Goal: Information Seeking & Learning: Learn about a topic

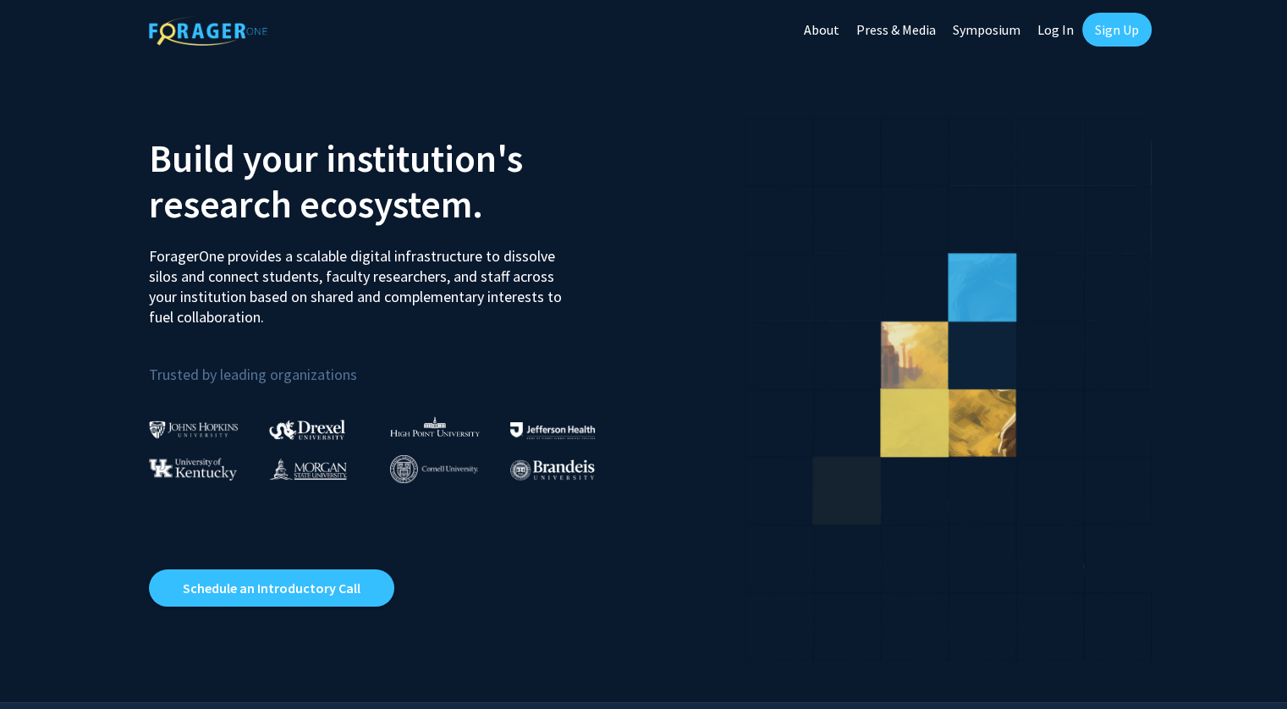
click at [1060, 32] on link "Log In" at bounding box center [1055, 29] width 53 height 59
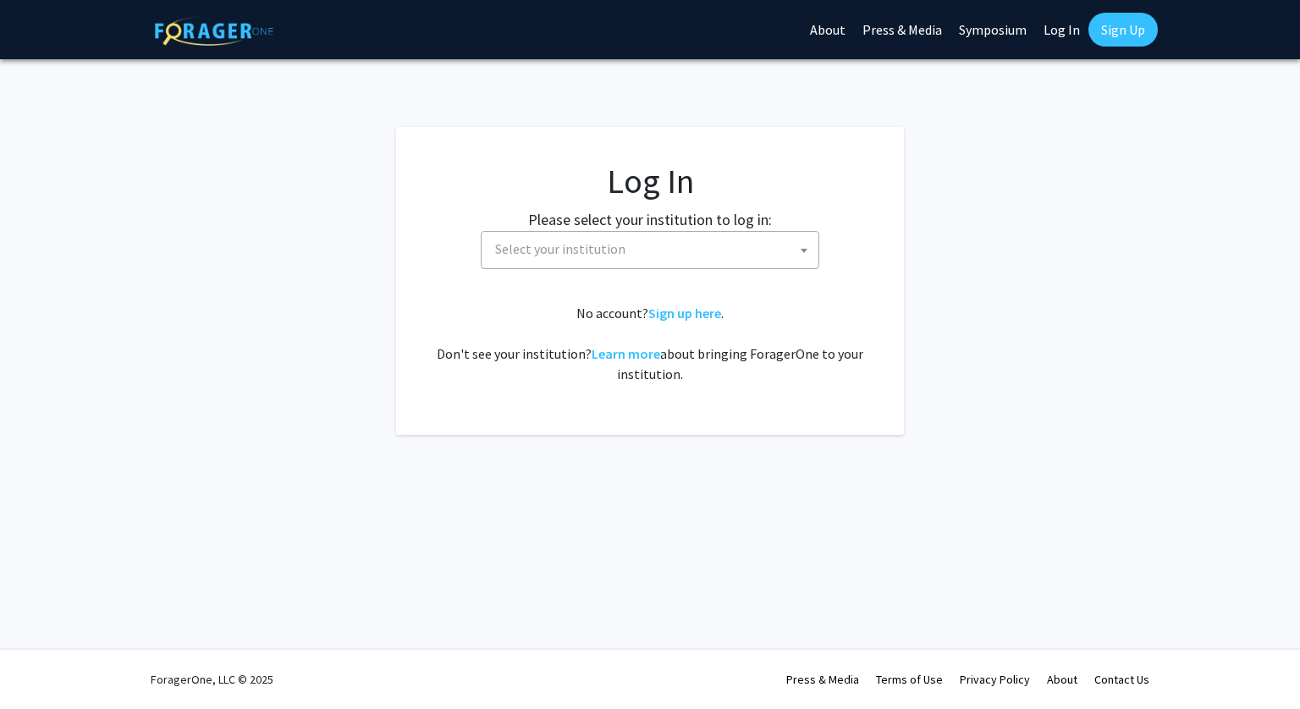
click at [707, 241] on span "Select your institution" at bounding box center [653, 249] width 330 height 35
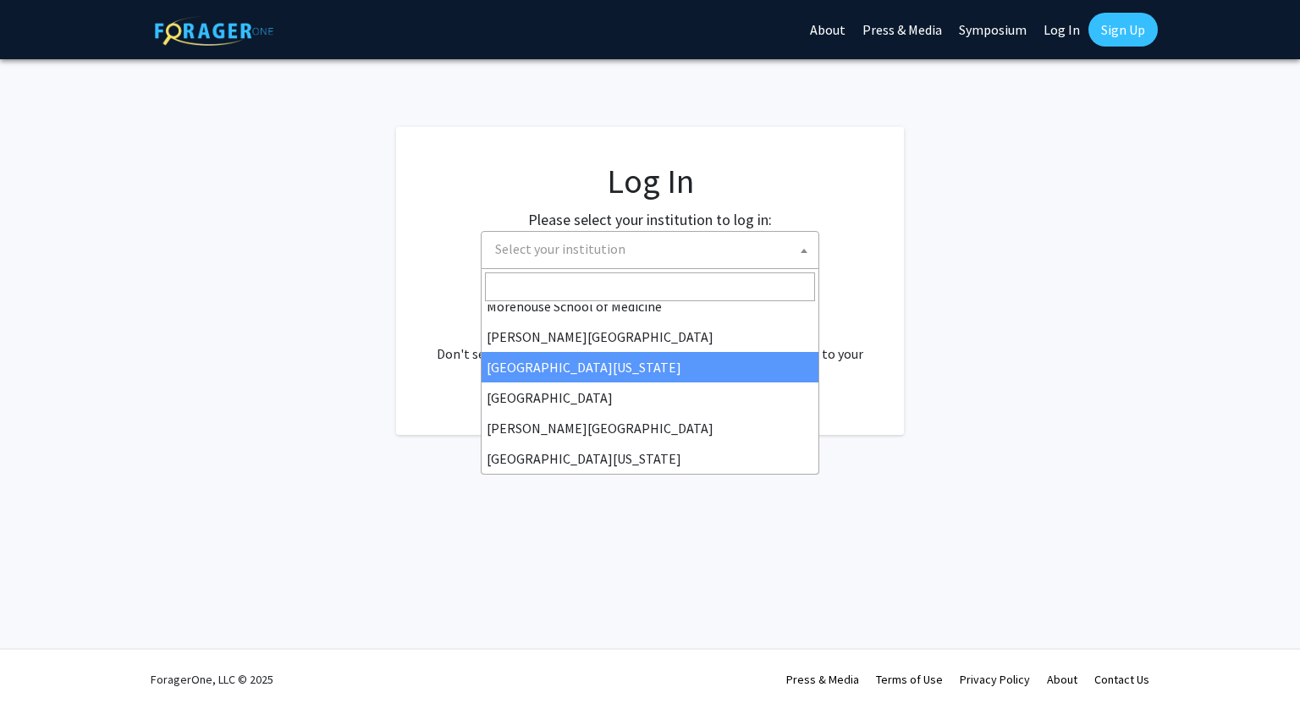
scroll to position [592, 0]
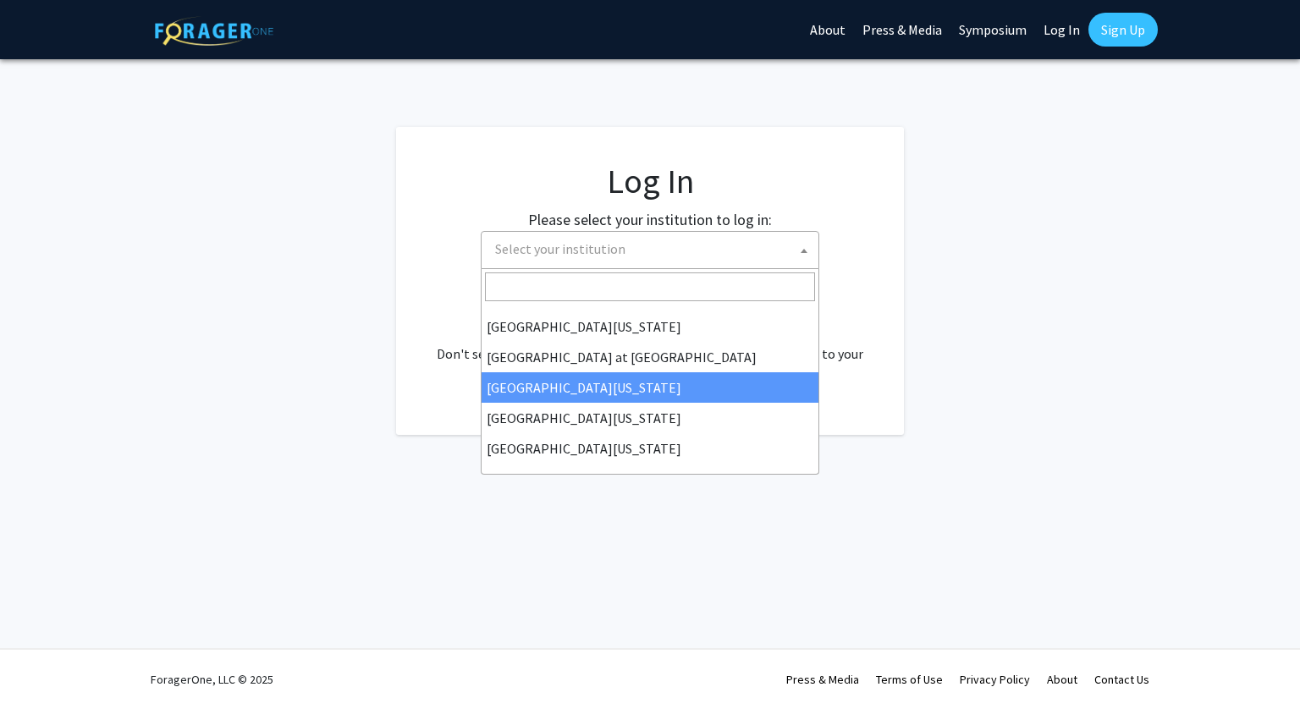
select select "13"
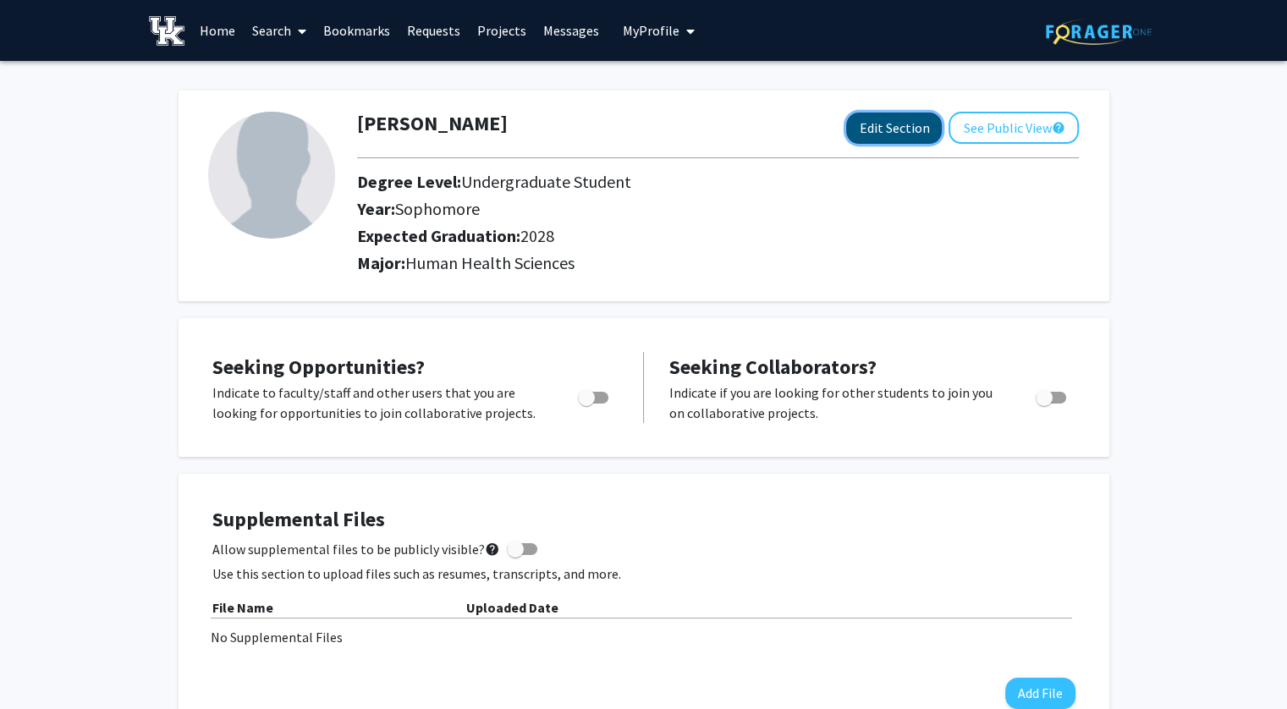
click at [884, 116] on button "Edit Section" at bounding box center [894, 128] width 96 height 31
select select "sophomore"
select select "2028"
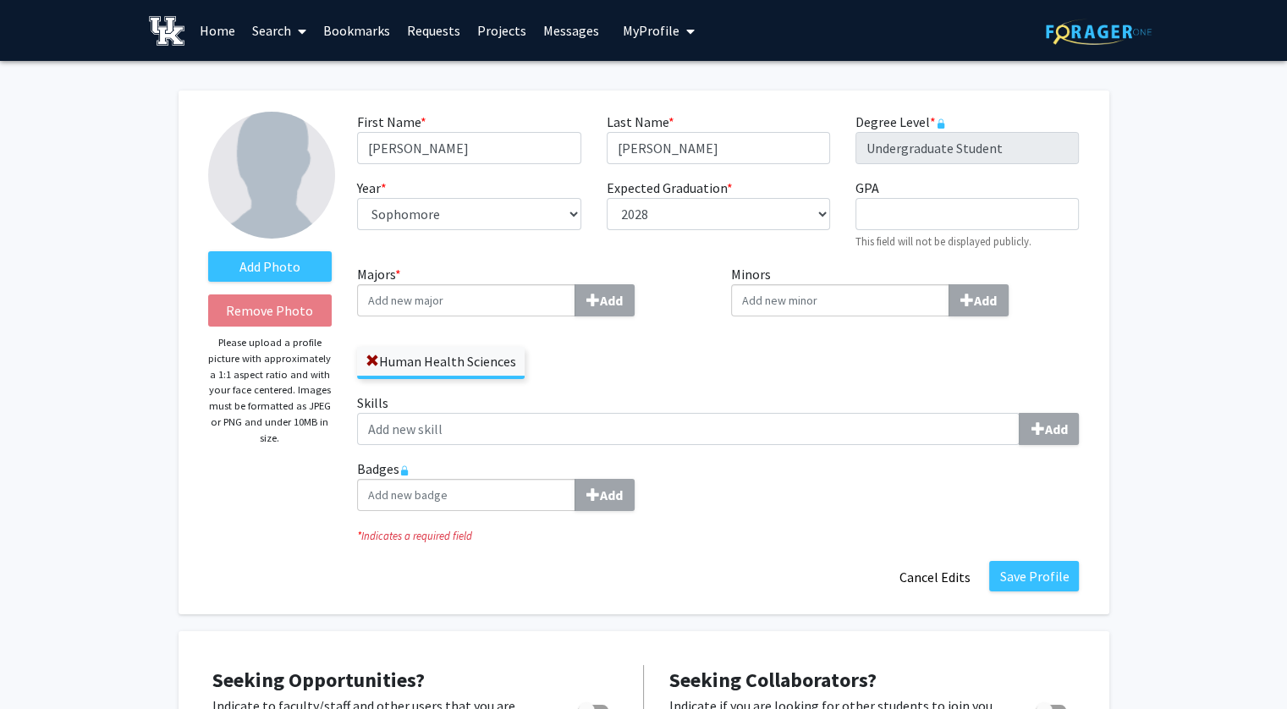
click at [714, 380] on div "Majors * Add Human Health Sciences" at bounding box center [531, 328] width 374 height 129
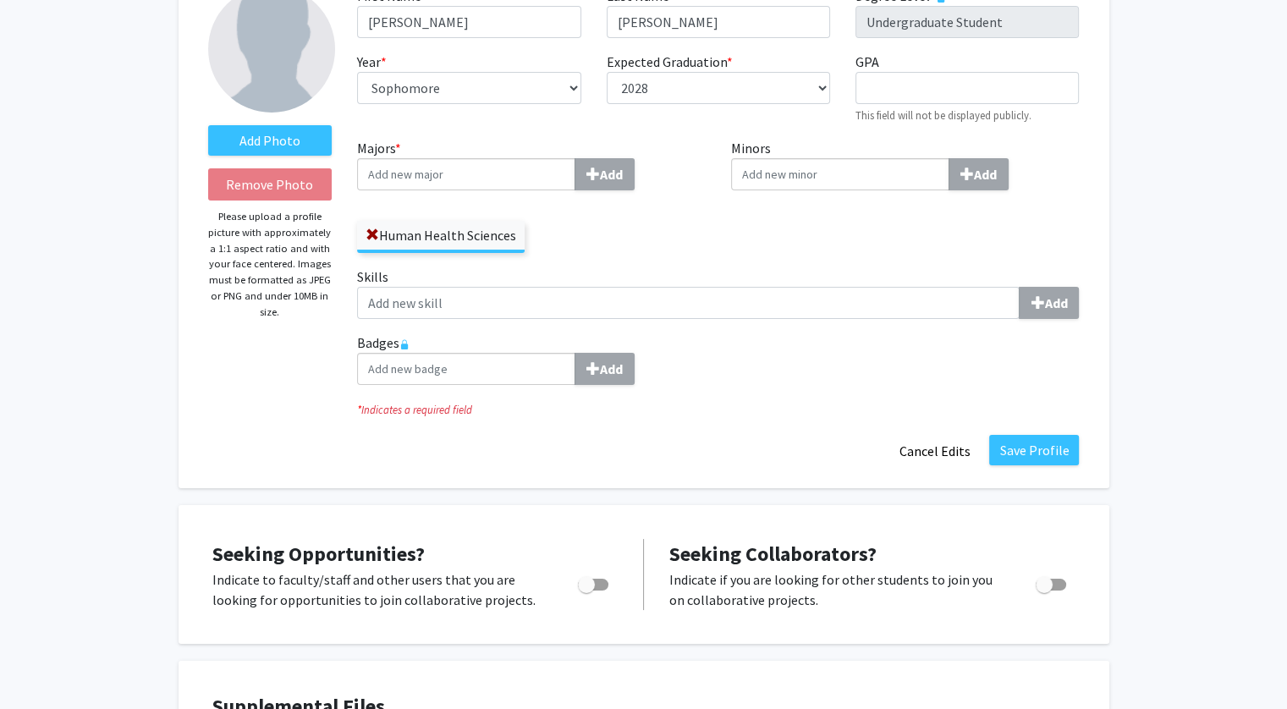
scroll to position [254, 0]
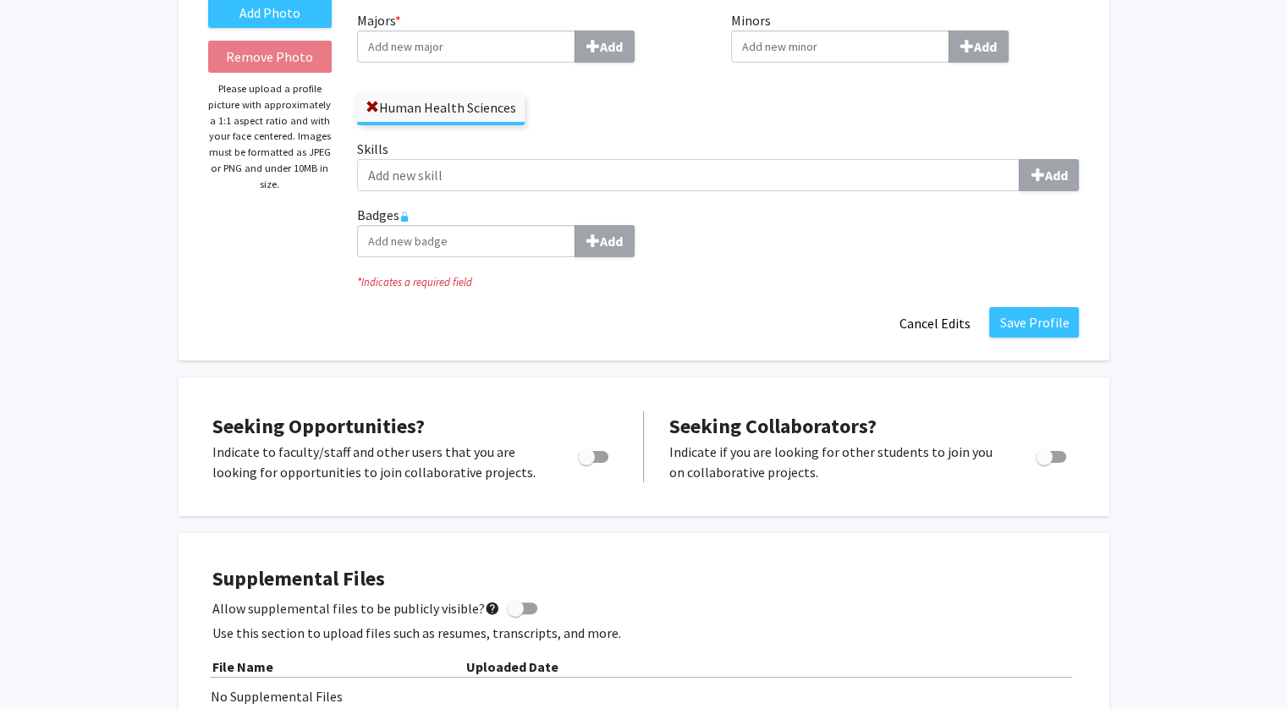
click at [590, 455] on span "Toggle" at bounding box center [586, 457] width 17 height 17
click at [587, 463] on input "Are you actively seeking opportunities?" at bounding box center [586, 463] width 1 height 1
checkbox input "true"
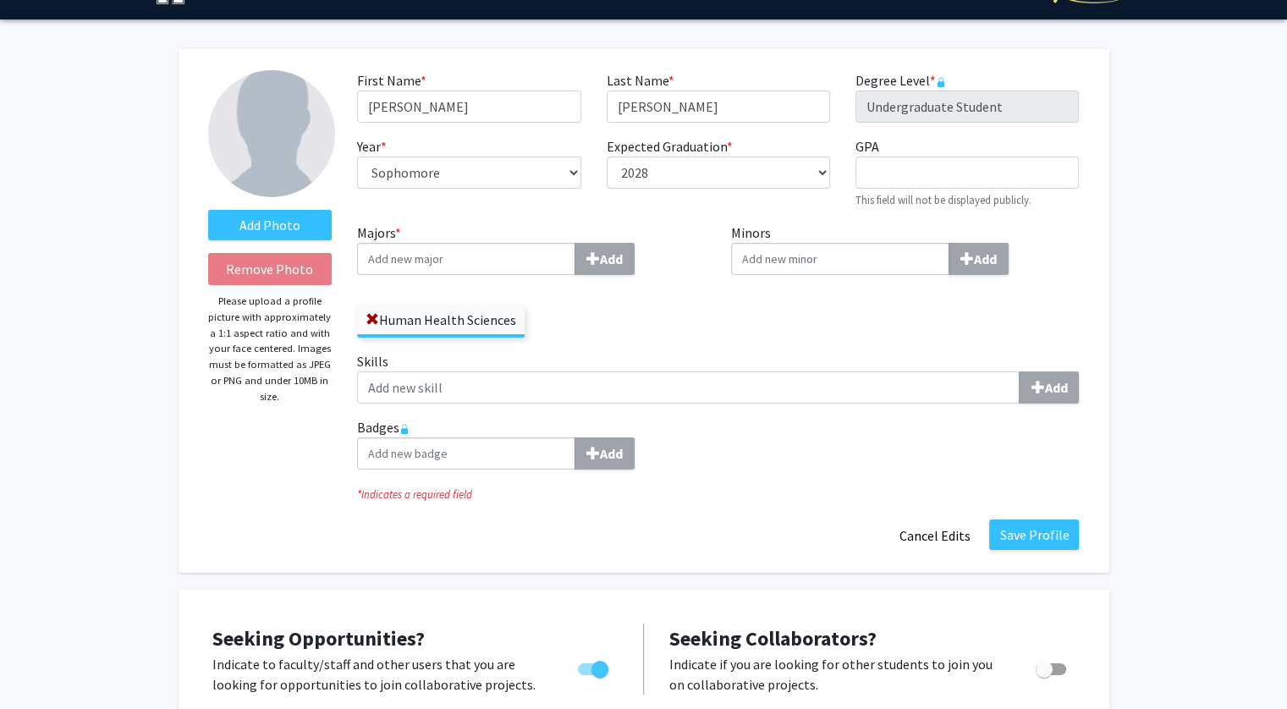
scroll to position [0, 0]
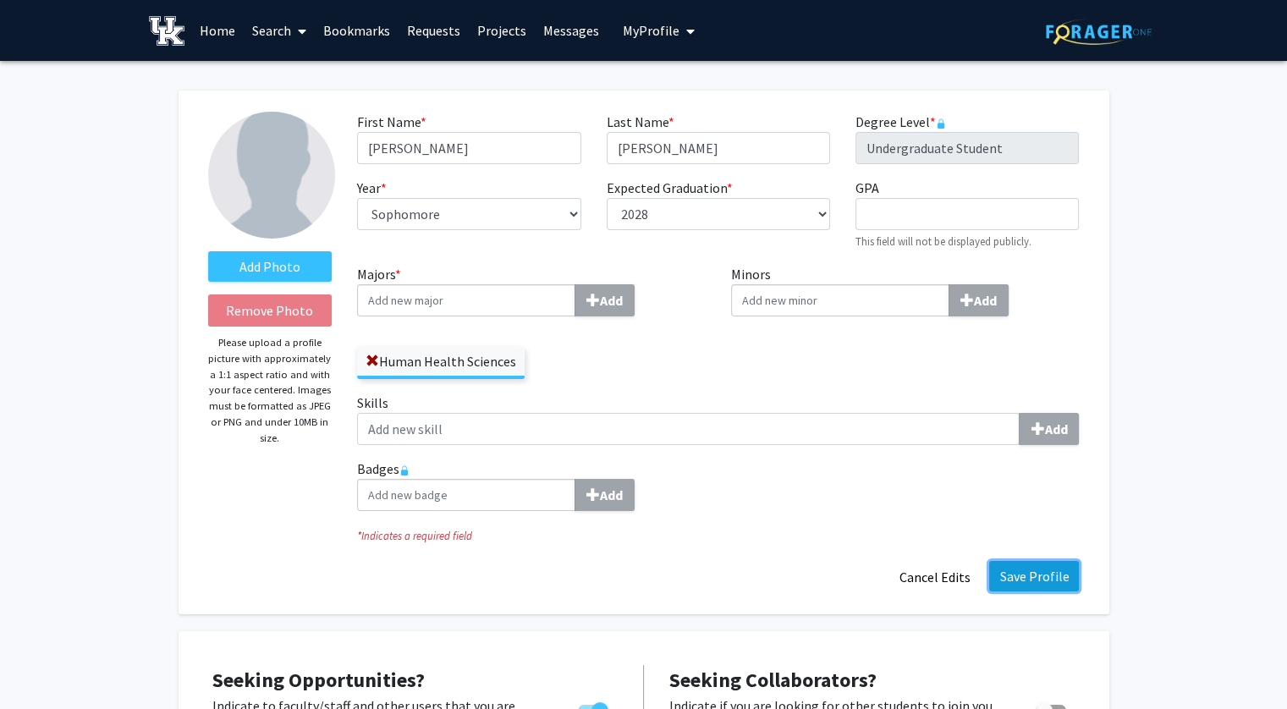
click at [1037, 570] on button "Save Profile" at bounding box center [1034, 576] width 90 height 30
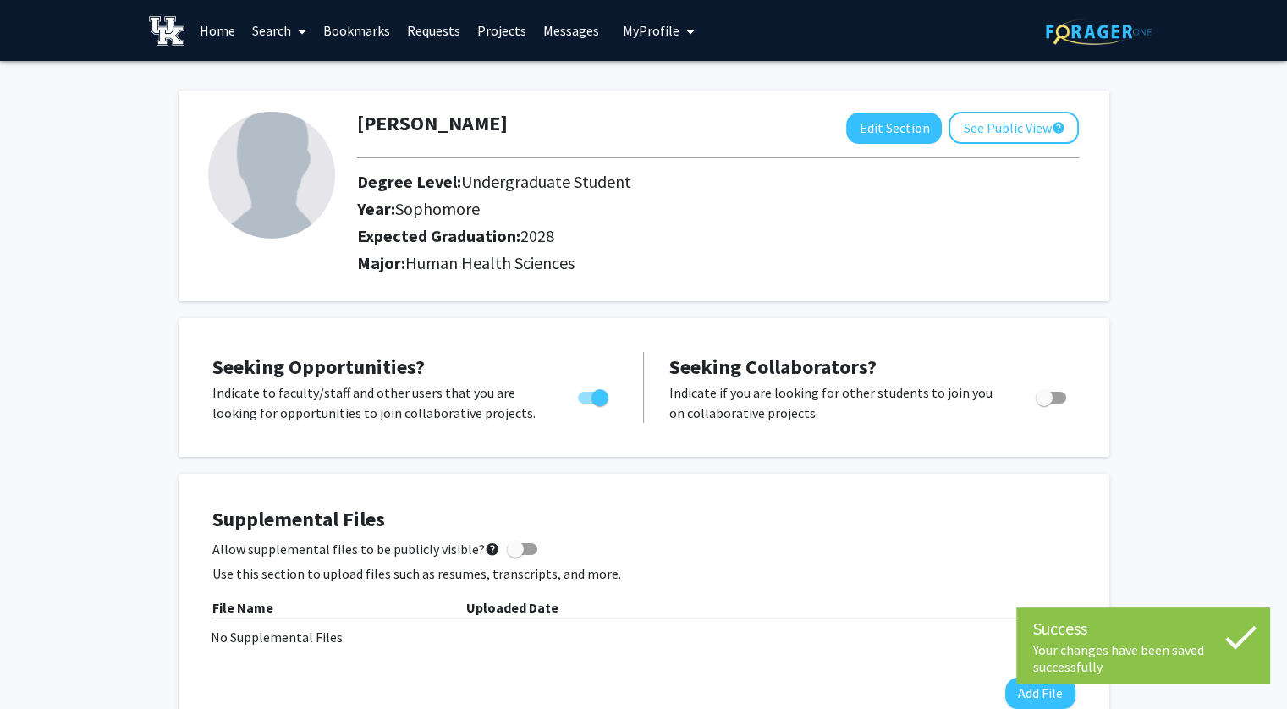
click at [656, 22] on span "My Profile" at bounding box center [651, 30] width 57 height 17
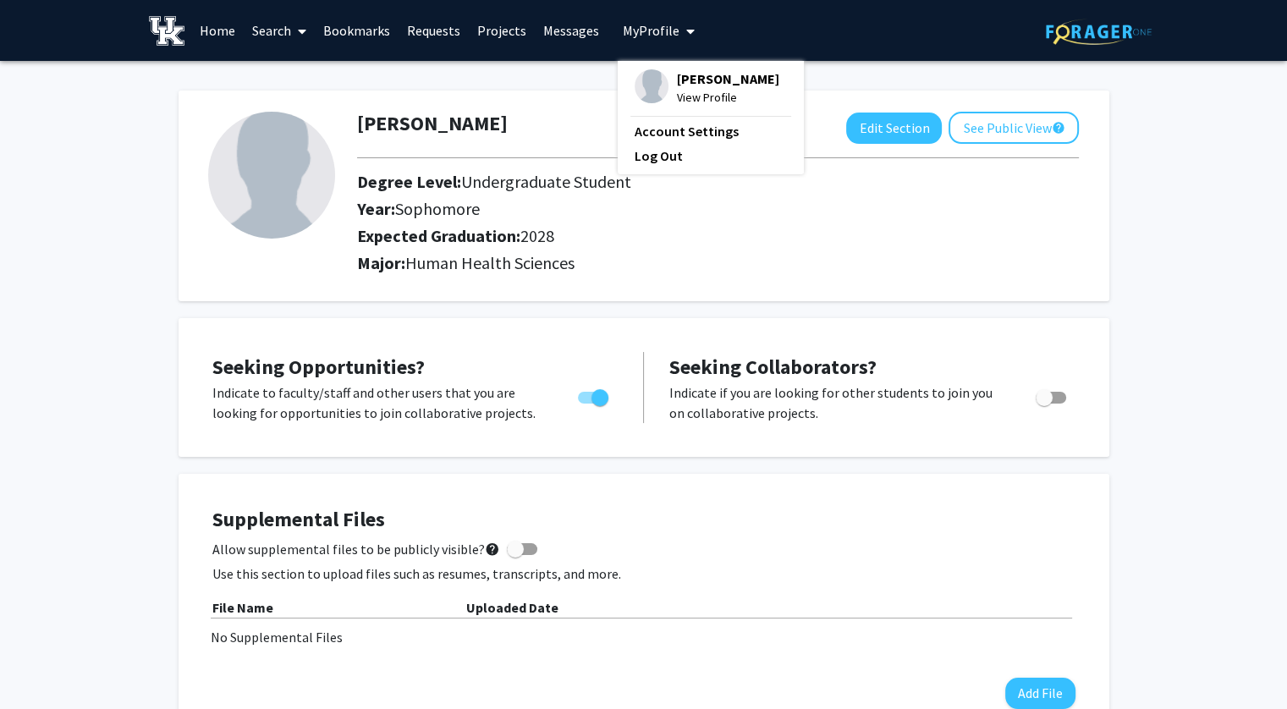
click at [510, 27] on link "Projects" at bounding box center [502, 30] width 66 height 59
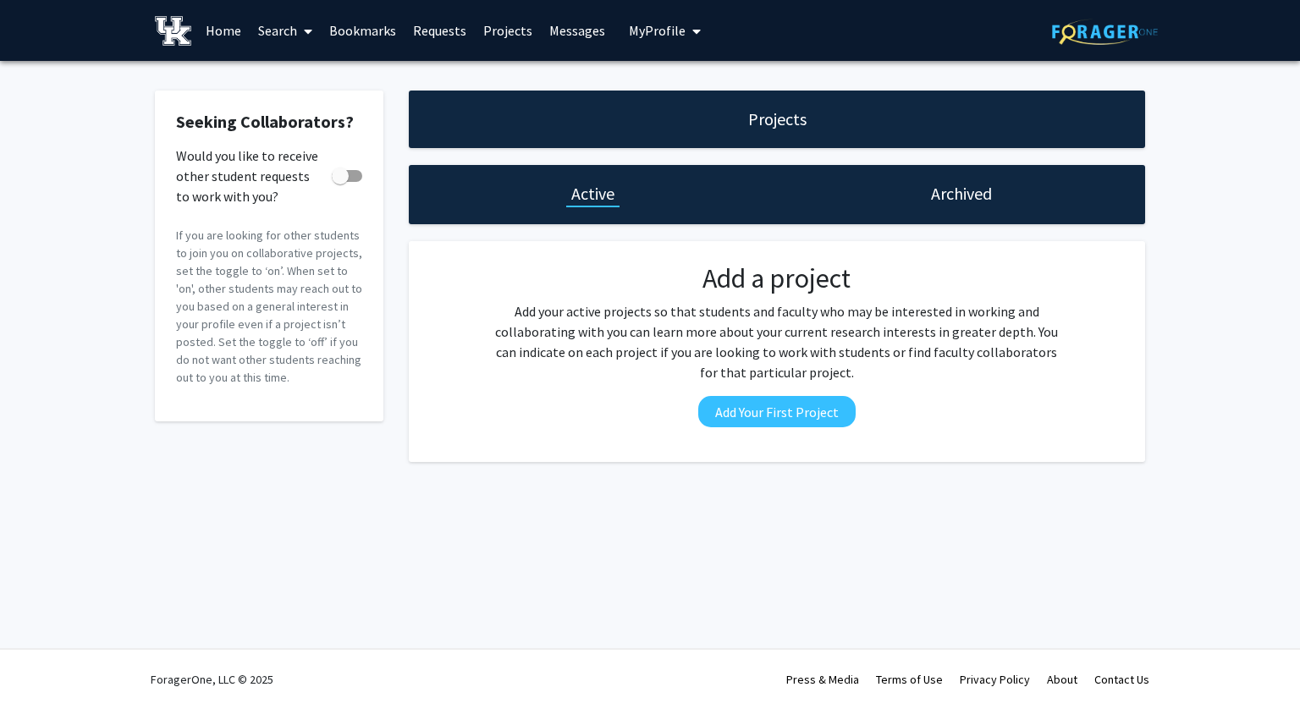
click at [300, 31] on span at bounding box center [304, 31] width 15 height 59
click at [308, 79] on span "Faculty/Staff" at bounding box center [312, 78] width 124 height 34
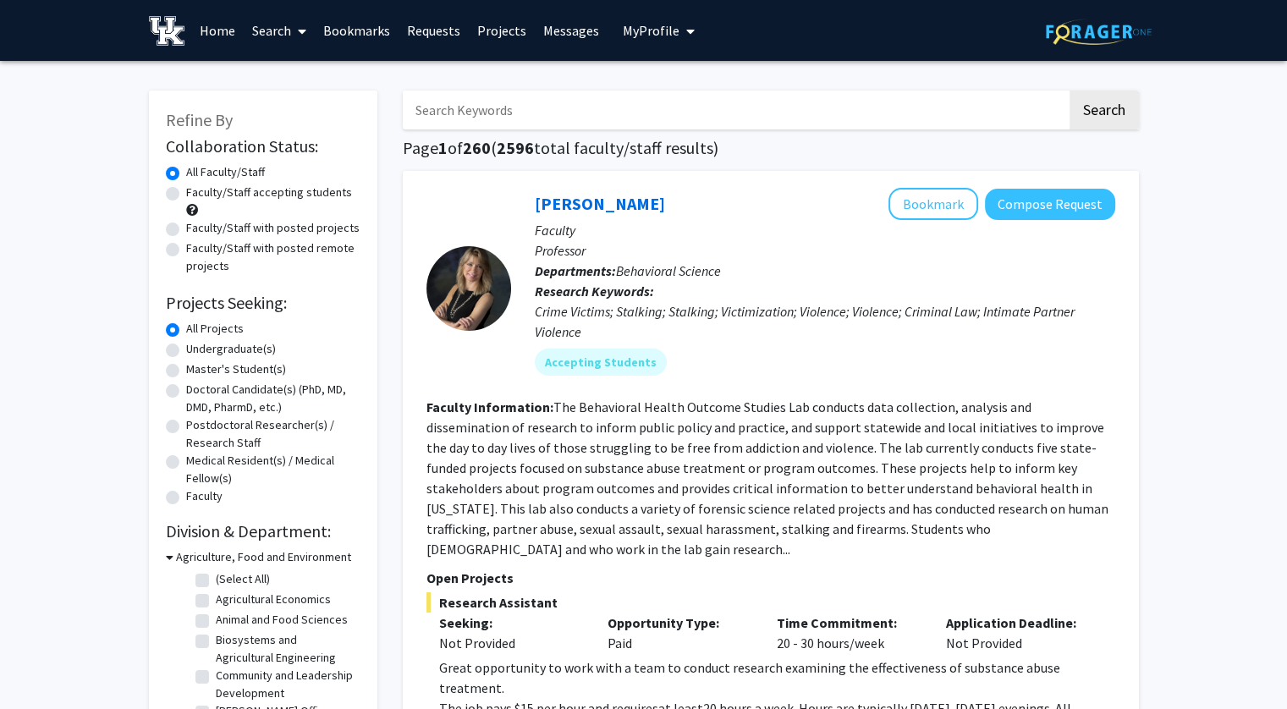
click at [248, 196] on label "Faculty/Staff accepting students" at bounding box center [269, 193] width 166 height 18
click at [197, 195] on input "Faculty/Staff accepting students" at bounding box center [191, 189] width 11 height 11
radio input "true"
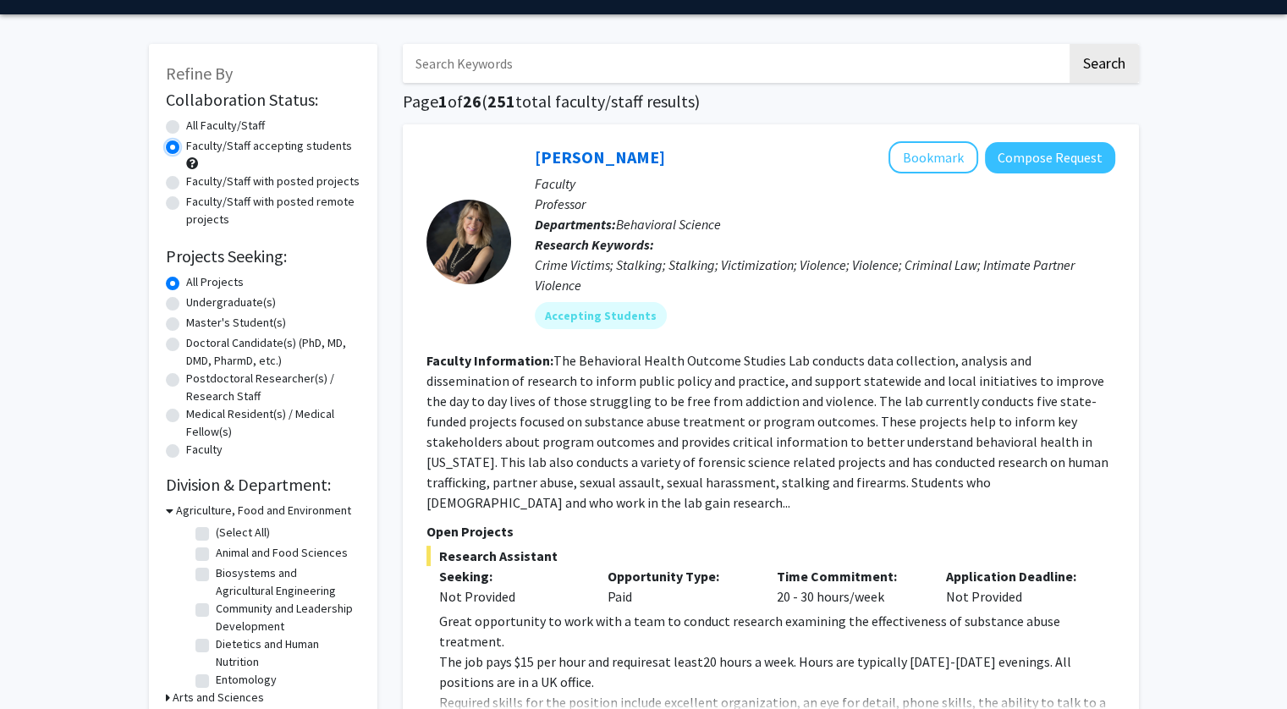
scroll to position [85, 0]
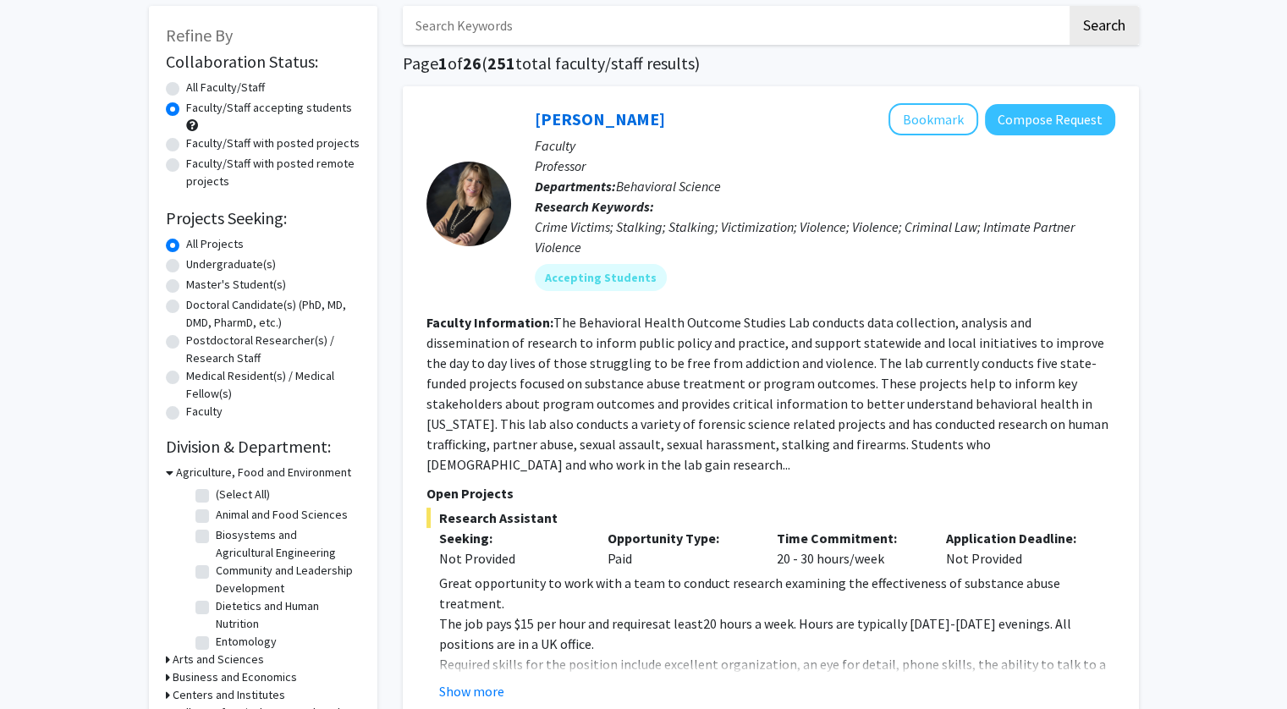
click at [251, 264] on label "Undergraduate(s)" at bounding box center [231, 265] width 90 height 18
click at [197, 264] on input "Undergraduate(s)" at bounding box center [191, 261] width 11 height 11
radio input "true"
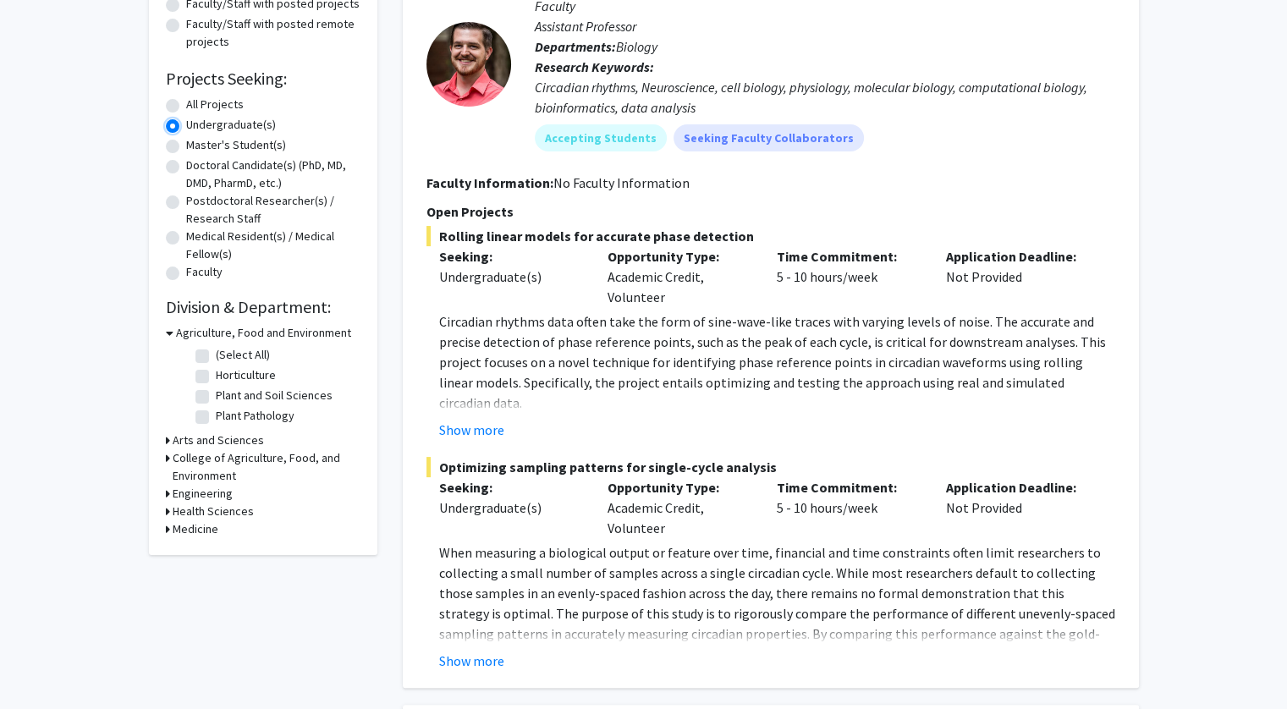
scroll to position [254, 0]
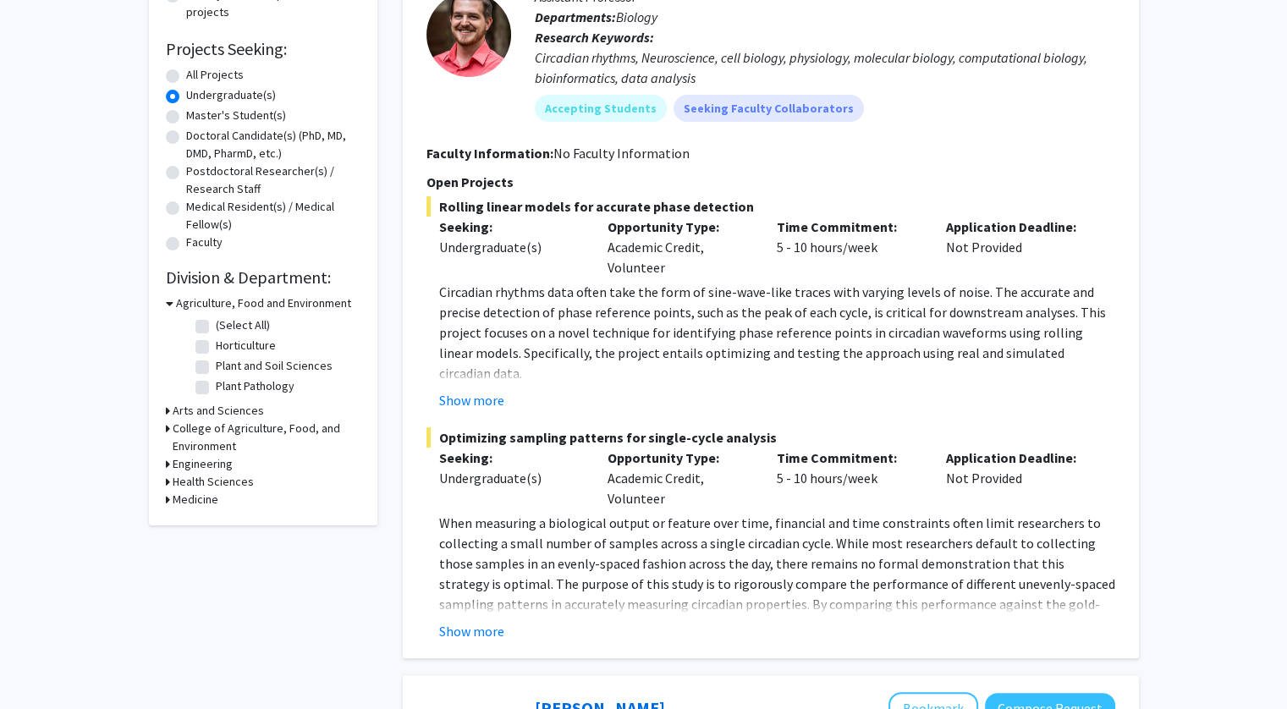
click at [199, 306] on h3 "Agriculture, Food and Environment" at bounding box center [263, 304] width 175 height 18
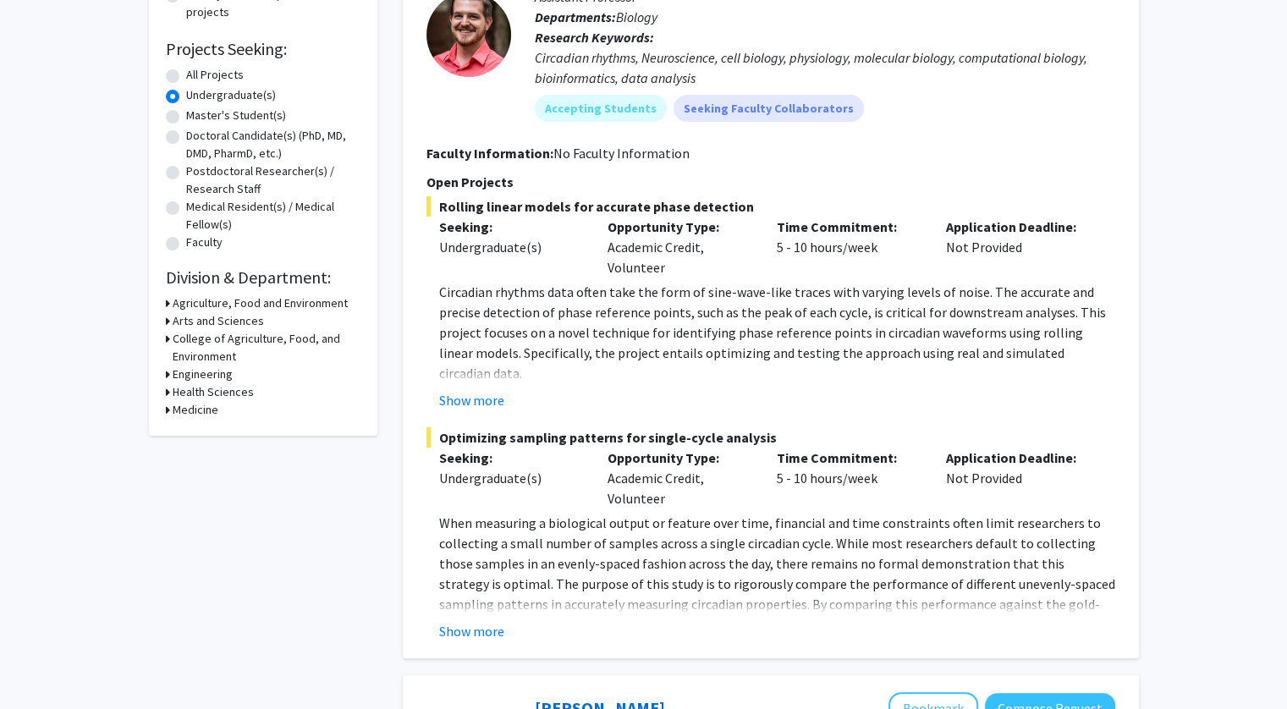
click at [210, 384] on h3 "Health Sciences" at bounding box center [213, 392] width 81 height 18
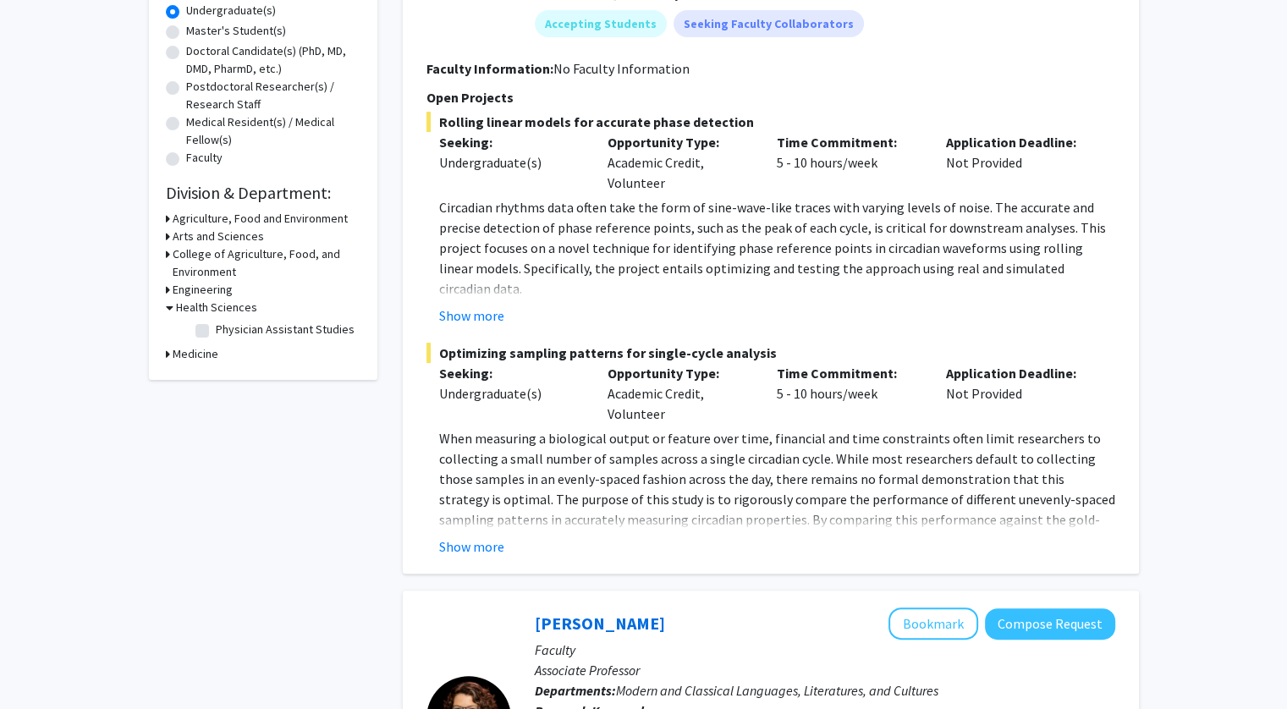
click at [210, 350] on h3 "Medicine" at bounding box center [196, 354] width 46 height 18
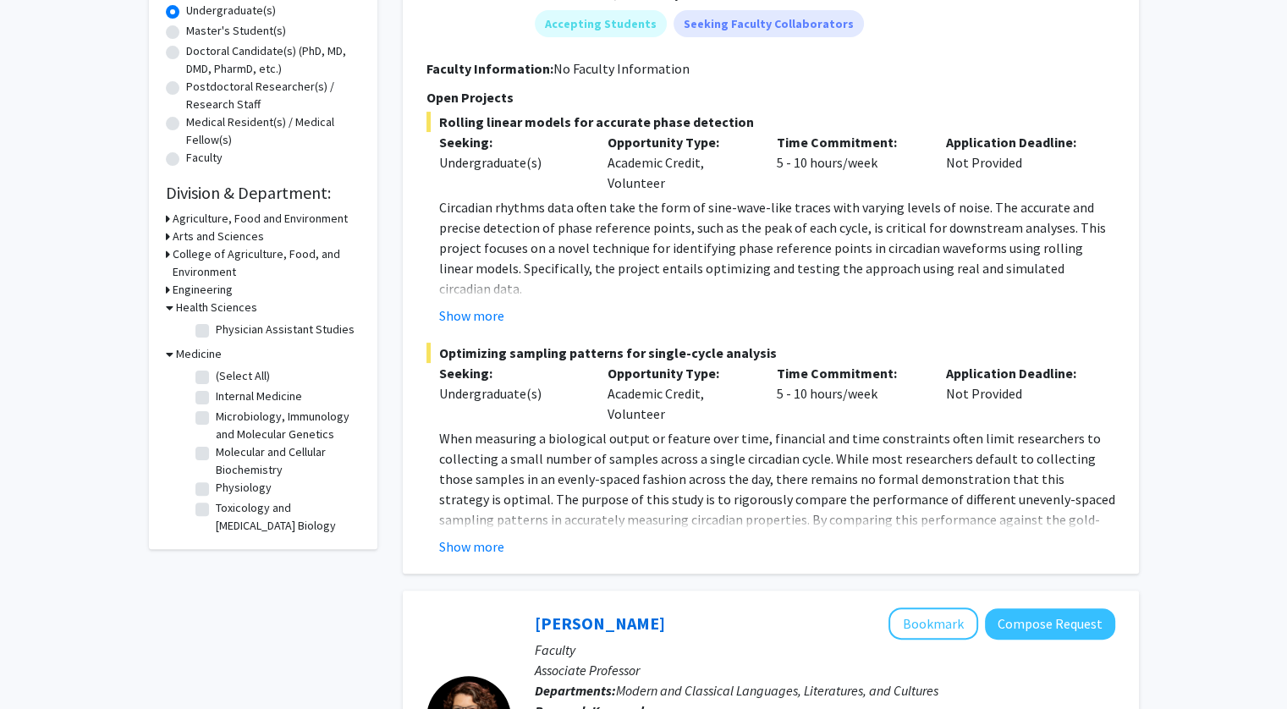
click at [276, 526] on label "Toxicology and Cancer Biology" at bounding box center [286, 517] width 140 height 36
click at [227, 510] on input "Toxicology and Cancer Biology" at bounding box center [221, 504] width 11 height 11
checkbox input "true"
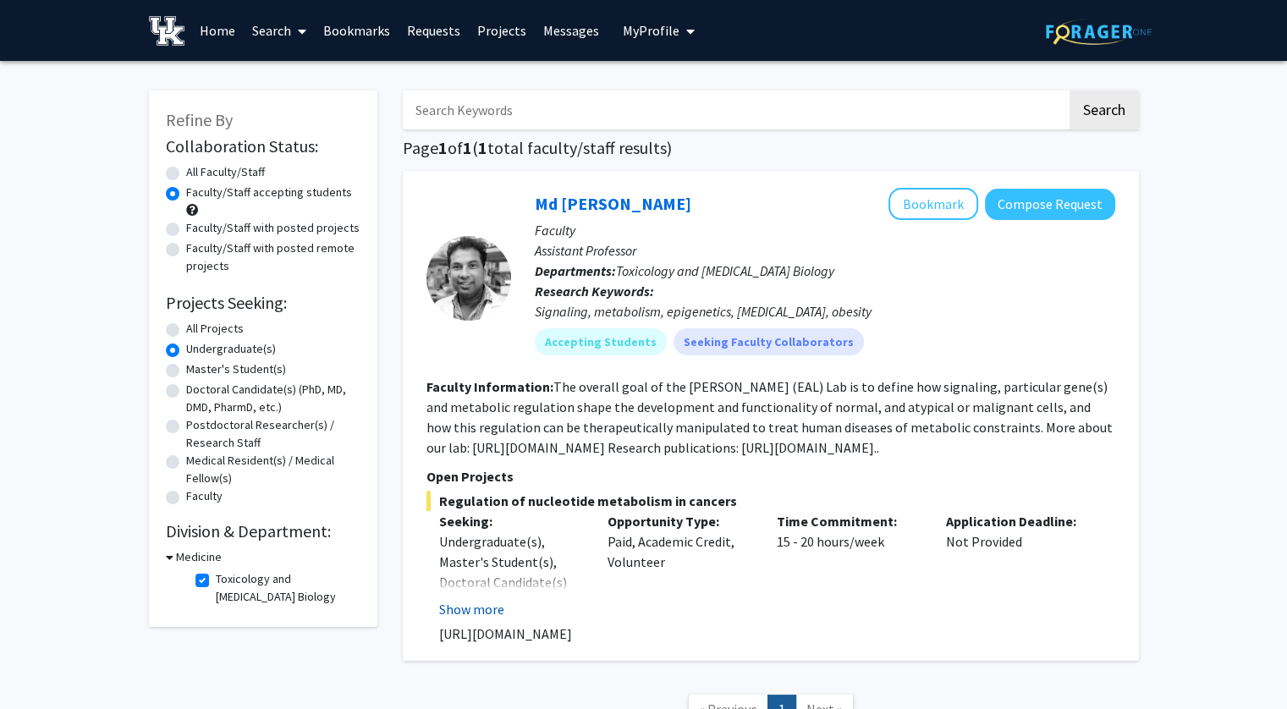
click at [500, 604] on button "Show more" at bounding box center [471, 609] width 65 height 20
click at [216, 577] on label "Toxicology and Cancer Biology" at bounding box center [286, 588] width 140 height 36
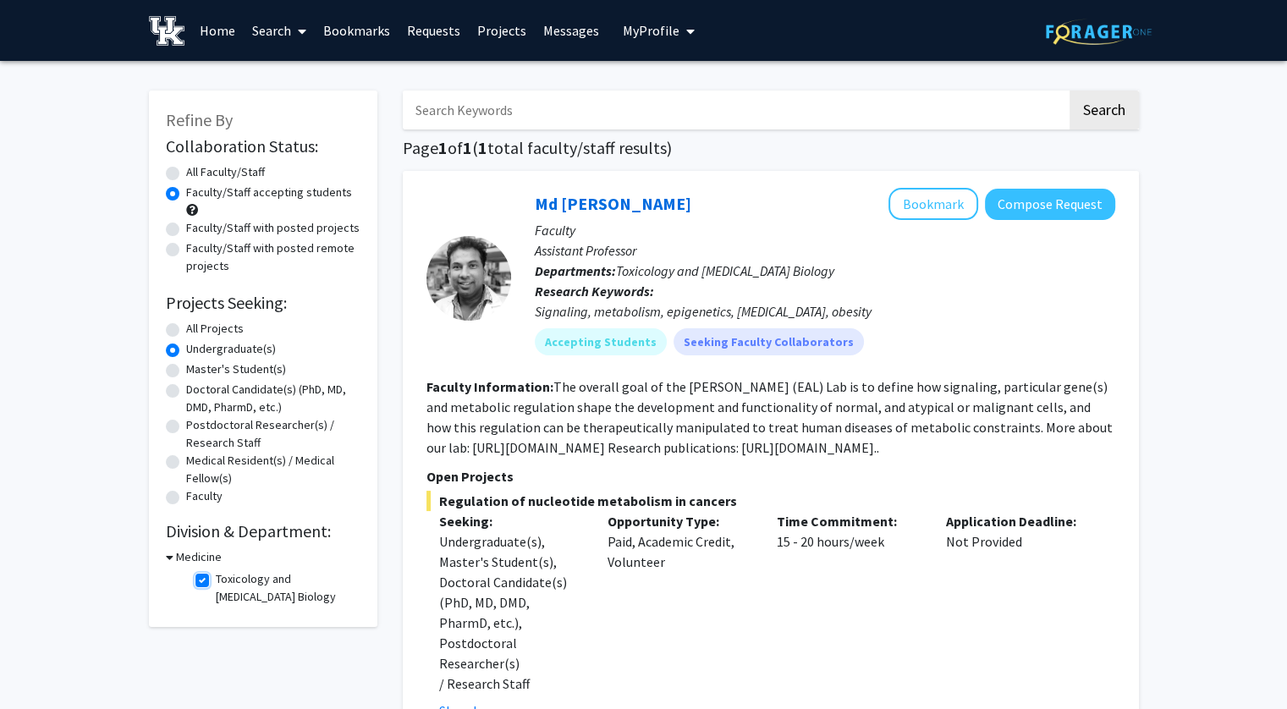
click at [216, 577] on input "Toxicology and Cancer Biology" at bounding box center [221, 575] width 11 height 11
checkbox input "false"
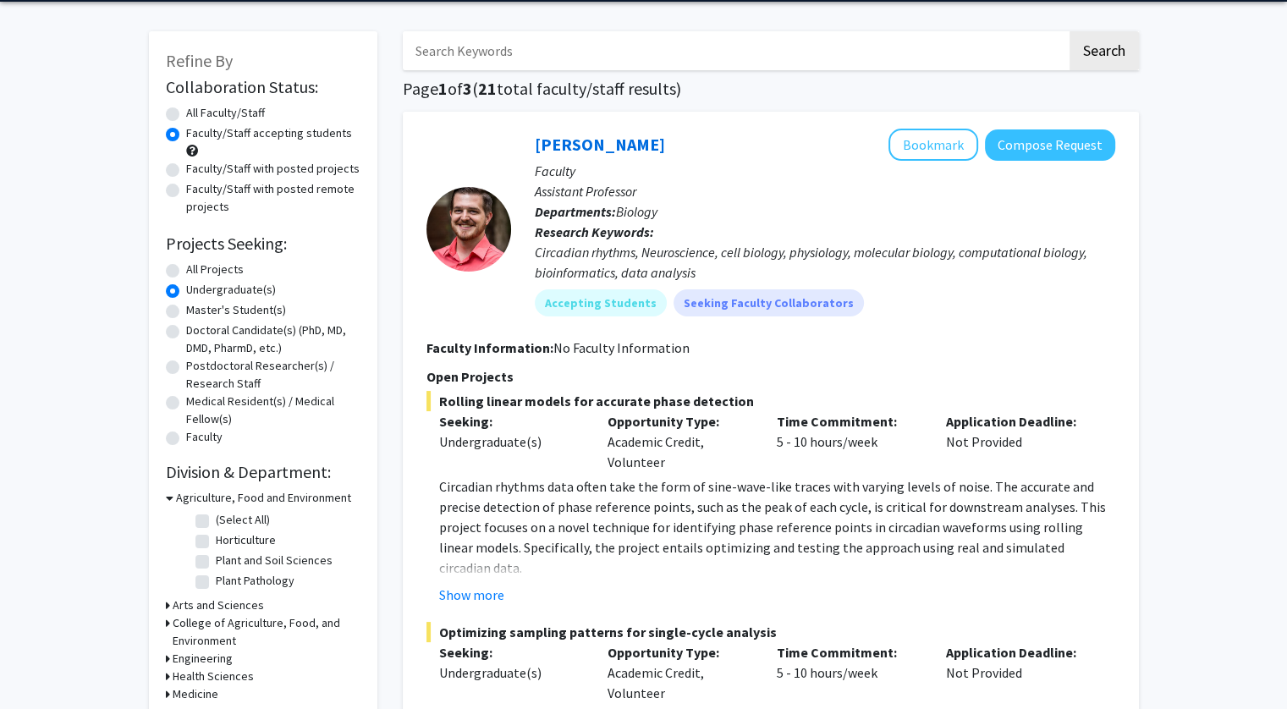
scroll to position [85, 0]
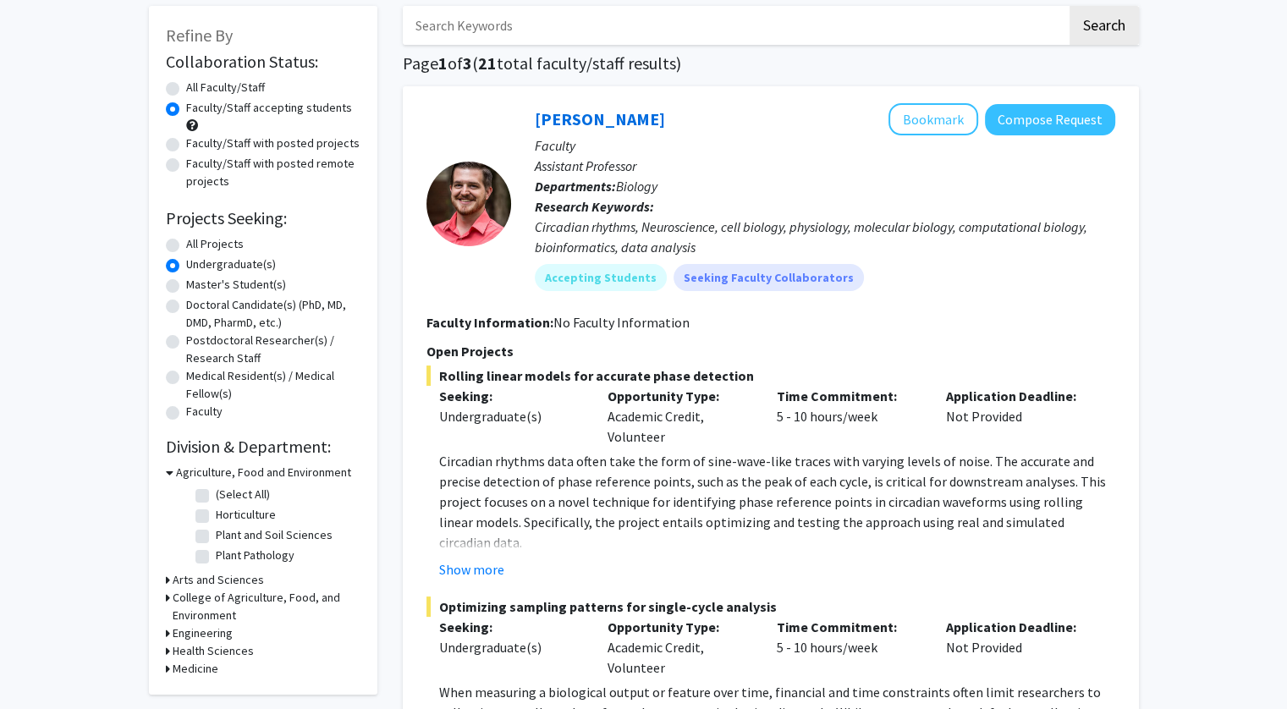
click at [230, 573] on h3 "Arts and Sciences" at bounding box center [218, 580] width 91 height 18
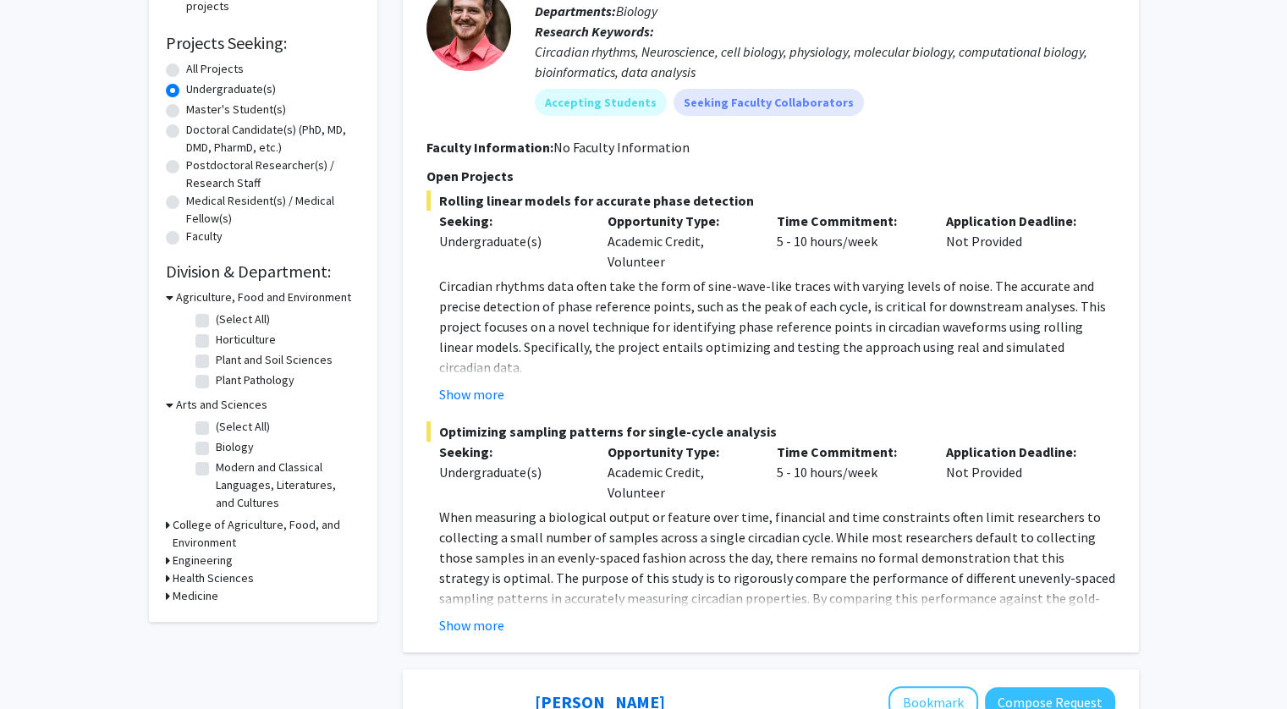
scroll to position [339, 0]
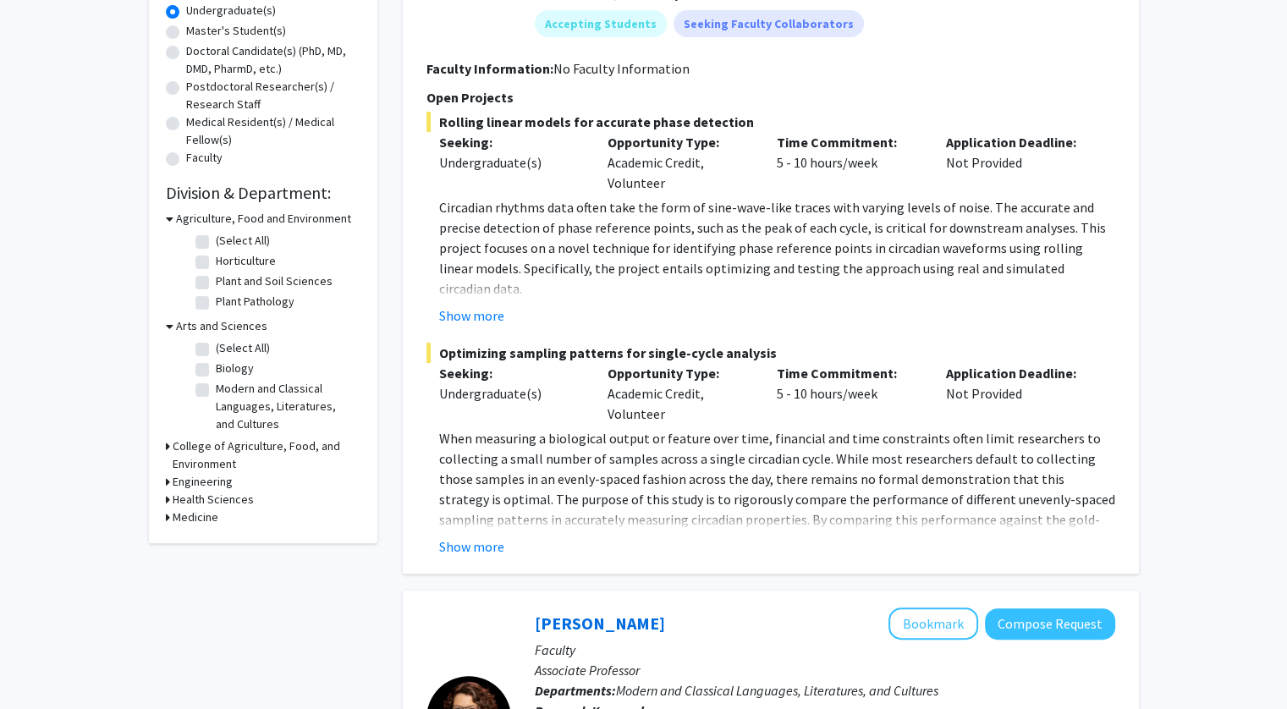
click at [232, 503] on h3 "Health Sciences" at bounding box center [213, 500] width 81 height 18
click at [213, 541] on h3 "Medicine" at bounding box center [196, 546] width 46 height 18
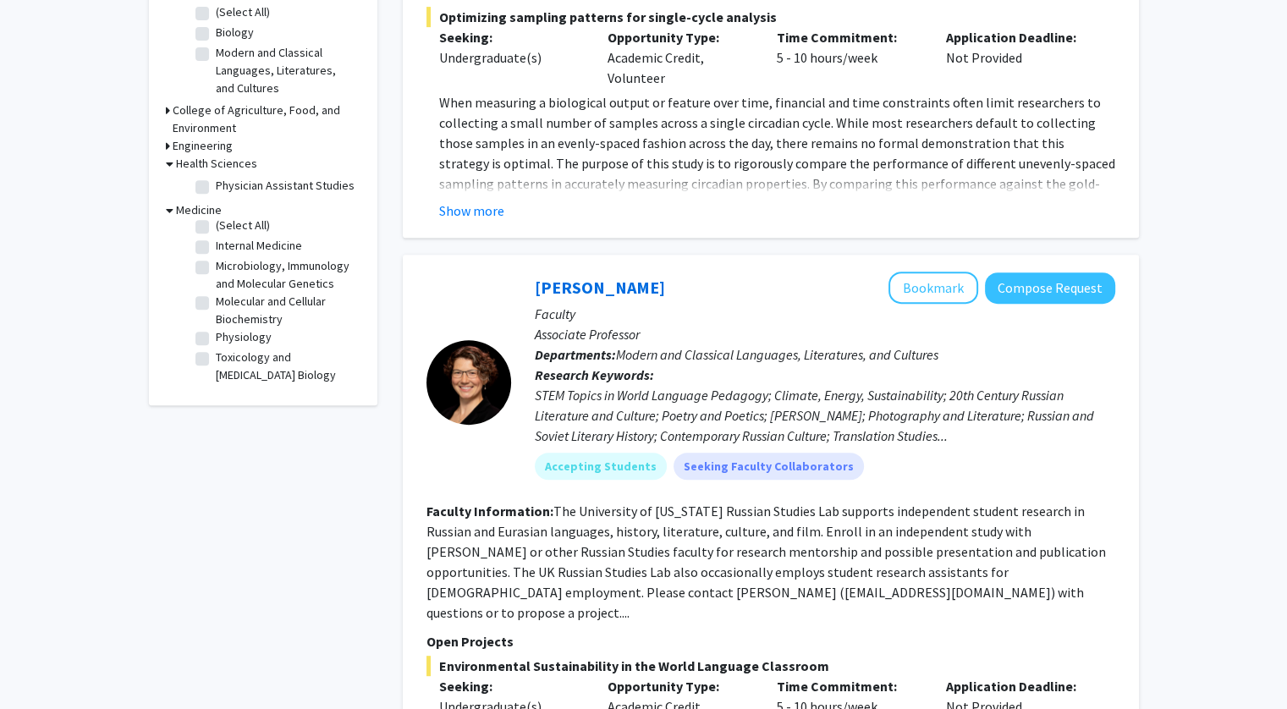
scroll to position [677, 0]
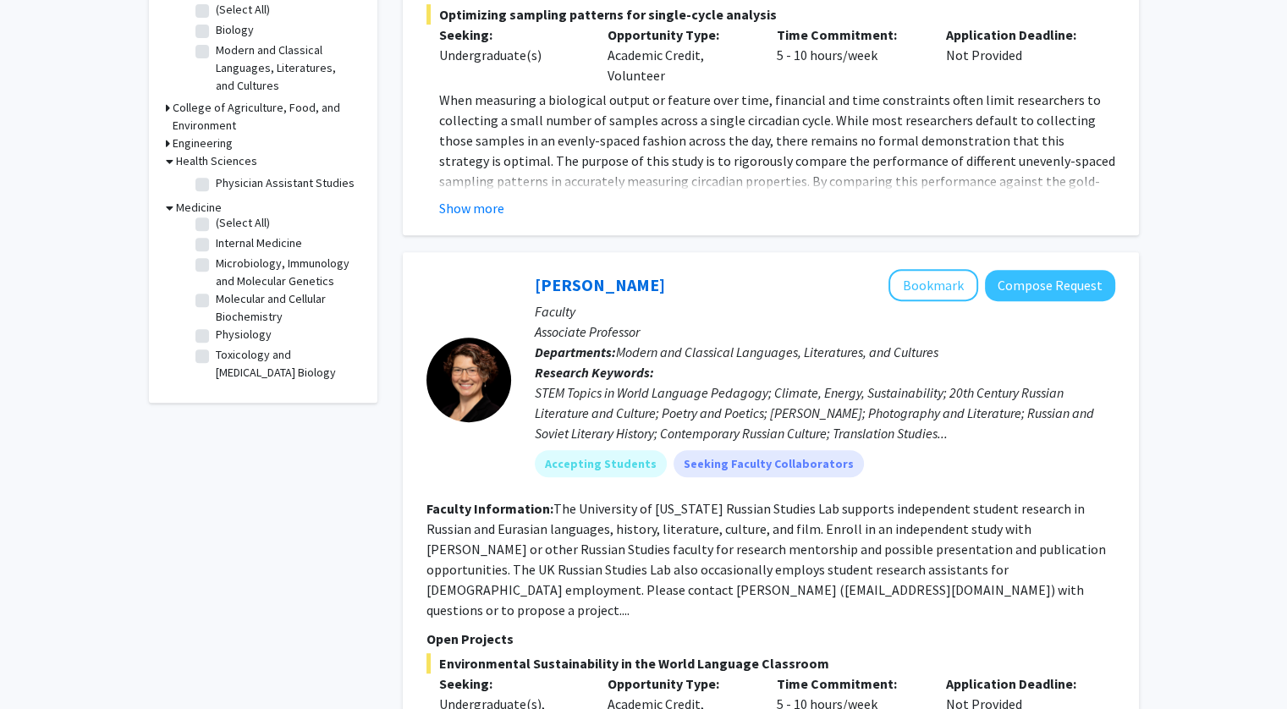
click at [216, 335] on label "Physiology" at bounding box center [244, 335] width 56 height 18
click at [216, 335] on input "Physiology" at bounding box center [221, 331] width 11 height 11
checkbox input "true"
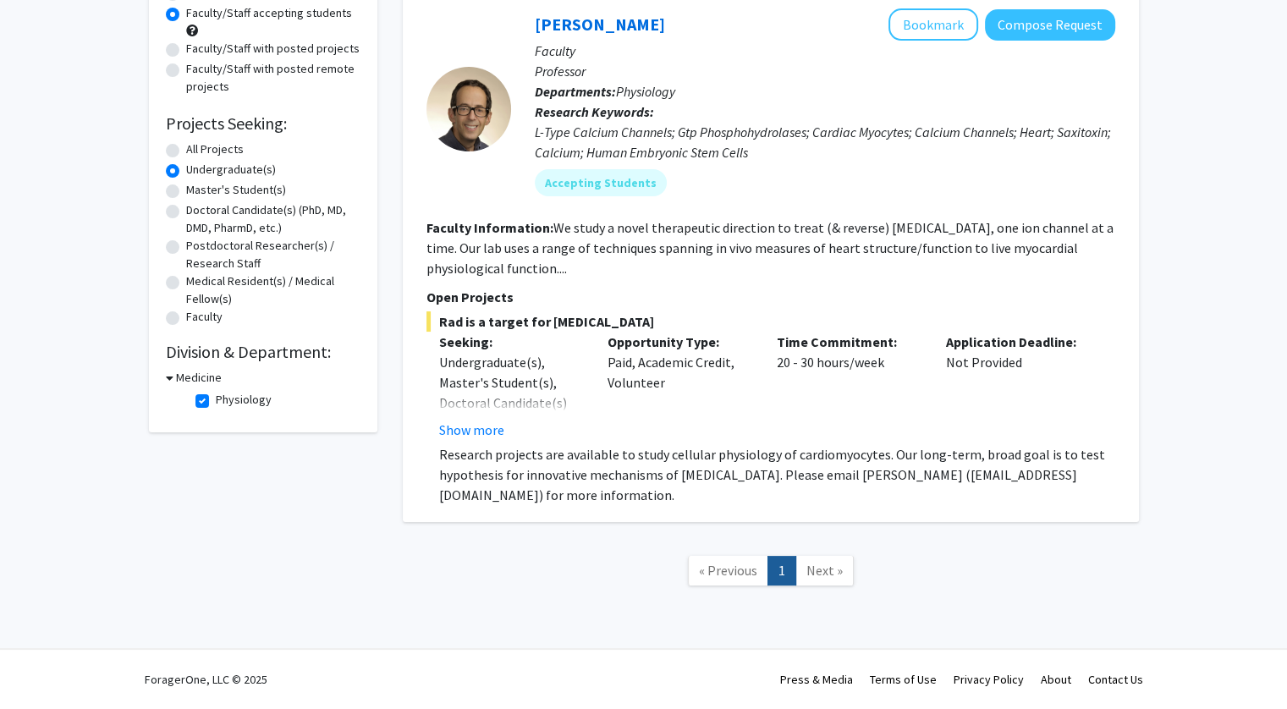
scroll to position [95, 0]
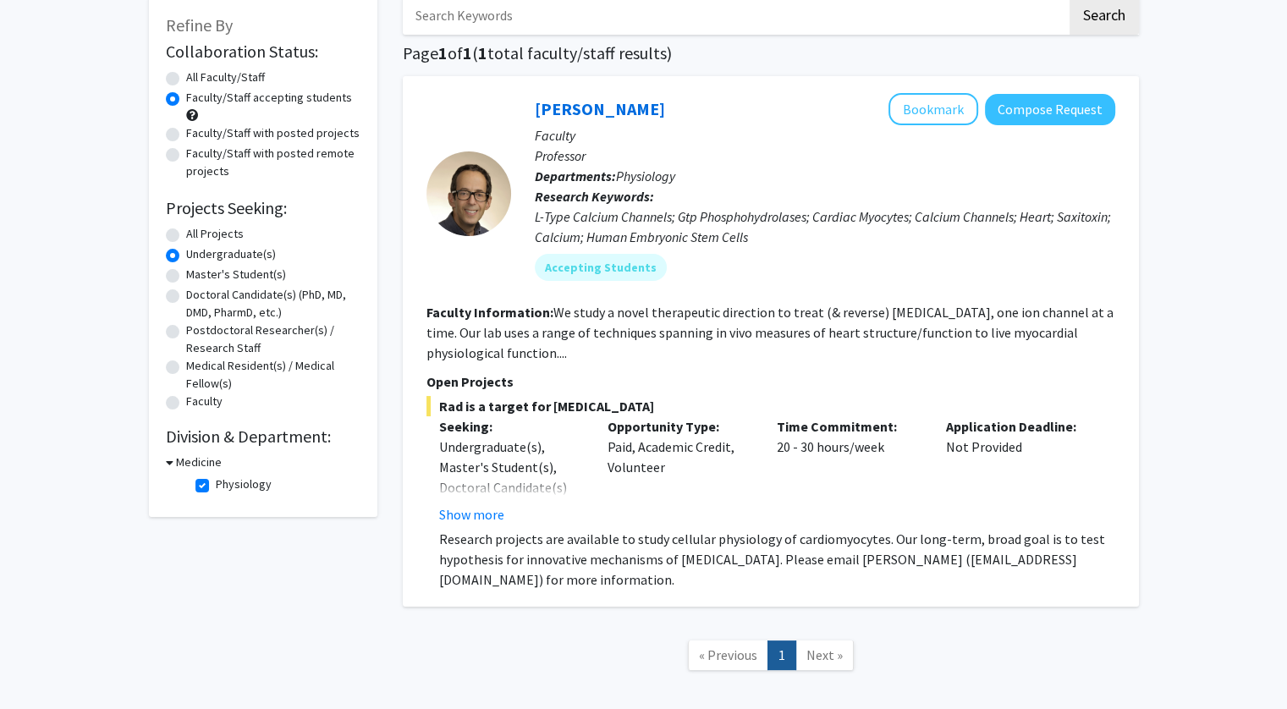
click at [223, 483] on label "Physiology" at bounding box center [244, 485] width 56 height 18
click at [223, 483] on input "Physiology" at bounding box center [221, 481] width 11 height 11
checkbox input "false"
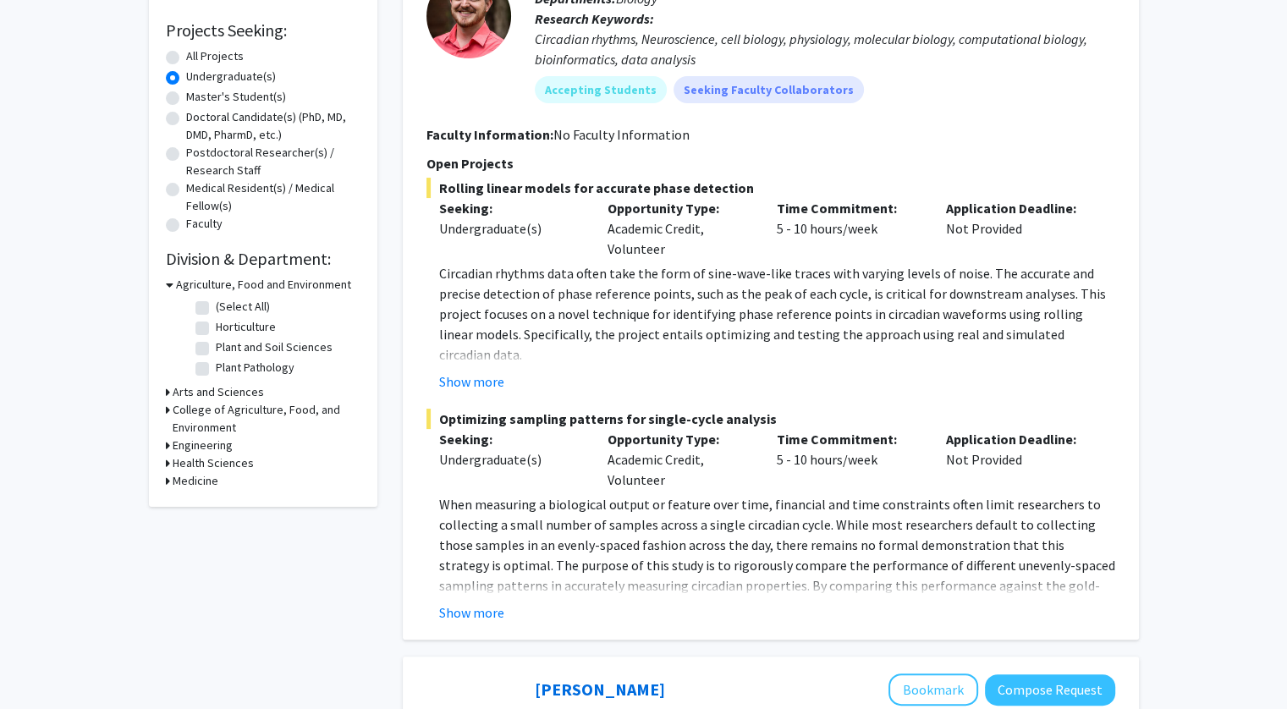
scroll to position [339, 0]
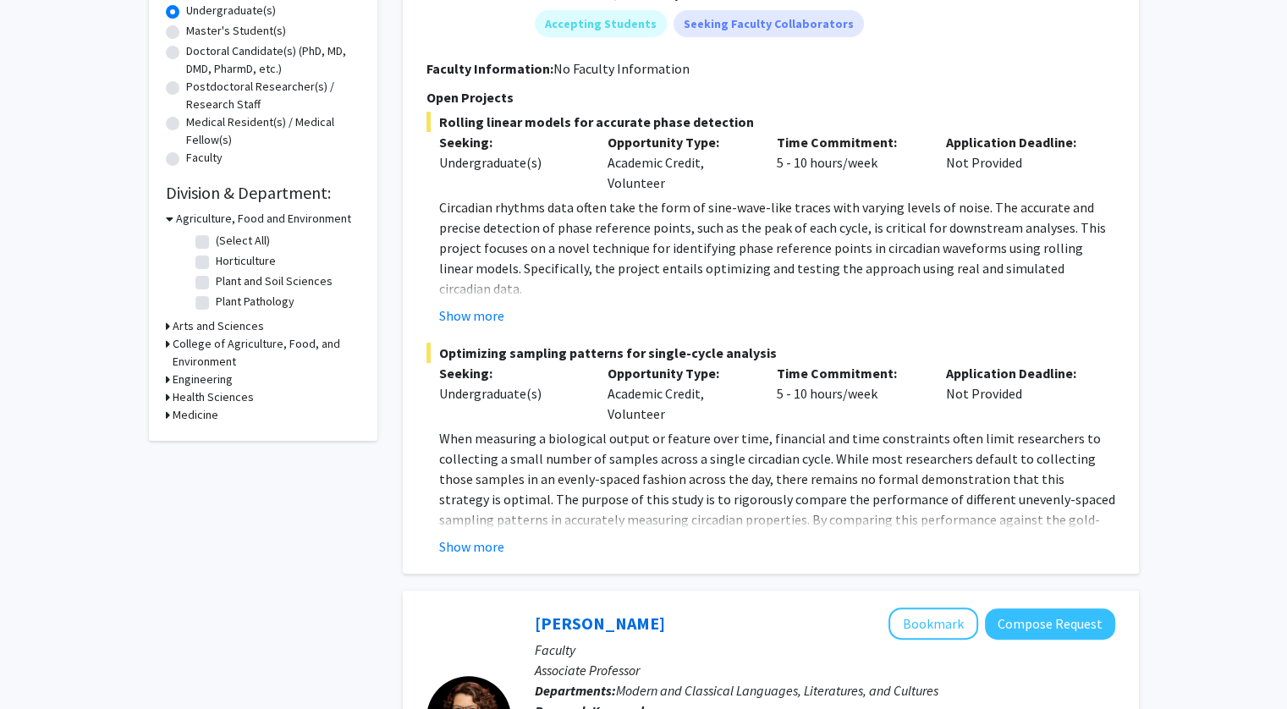
click at [210, 411] on h3 "Medicine" at bounding box center [196, 415] width 46 height 18
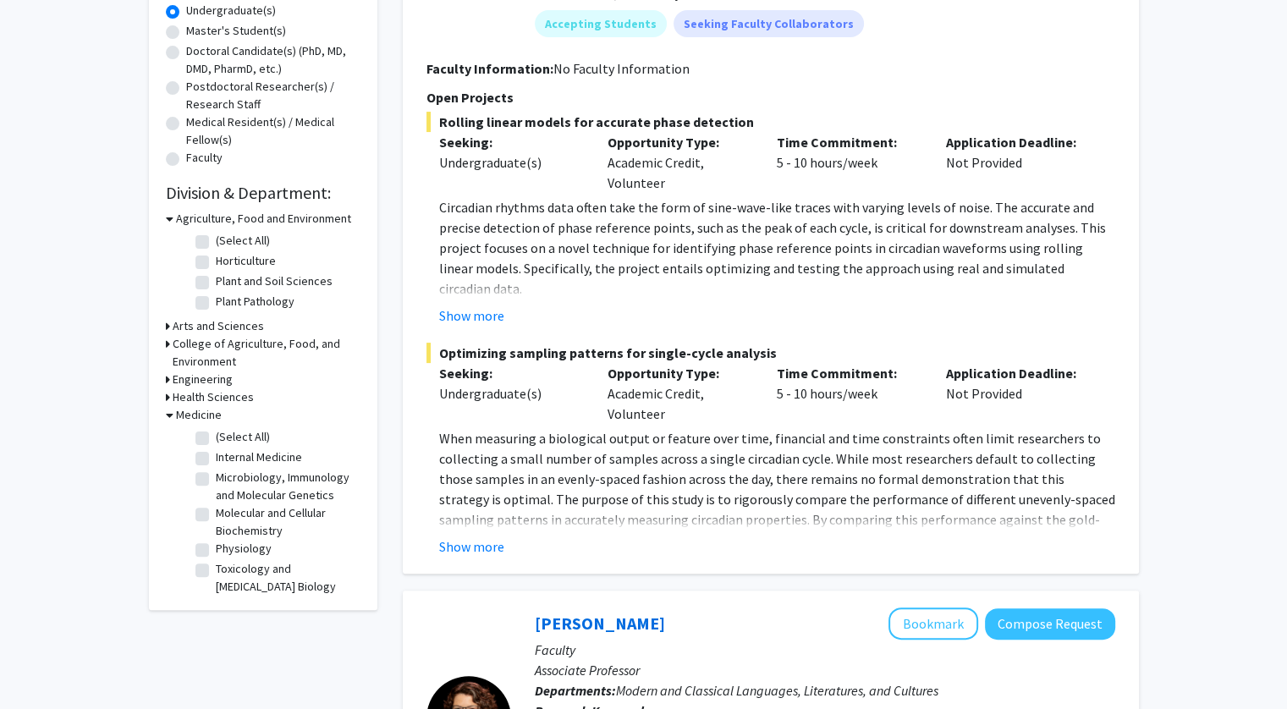
click at [230, 458] on label "Internal Medicine" at bounding box center [259, 458] width 86 height 18
click at [227, 458] on input "Internal Medicine" at bounding box center [221, 454] width 11 height 11
checkbox input "true"
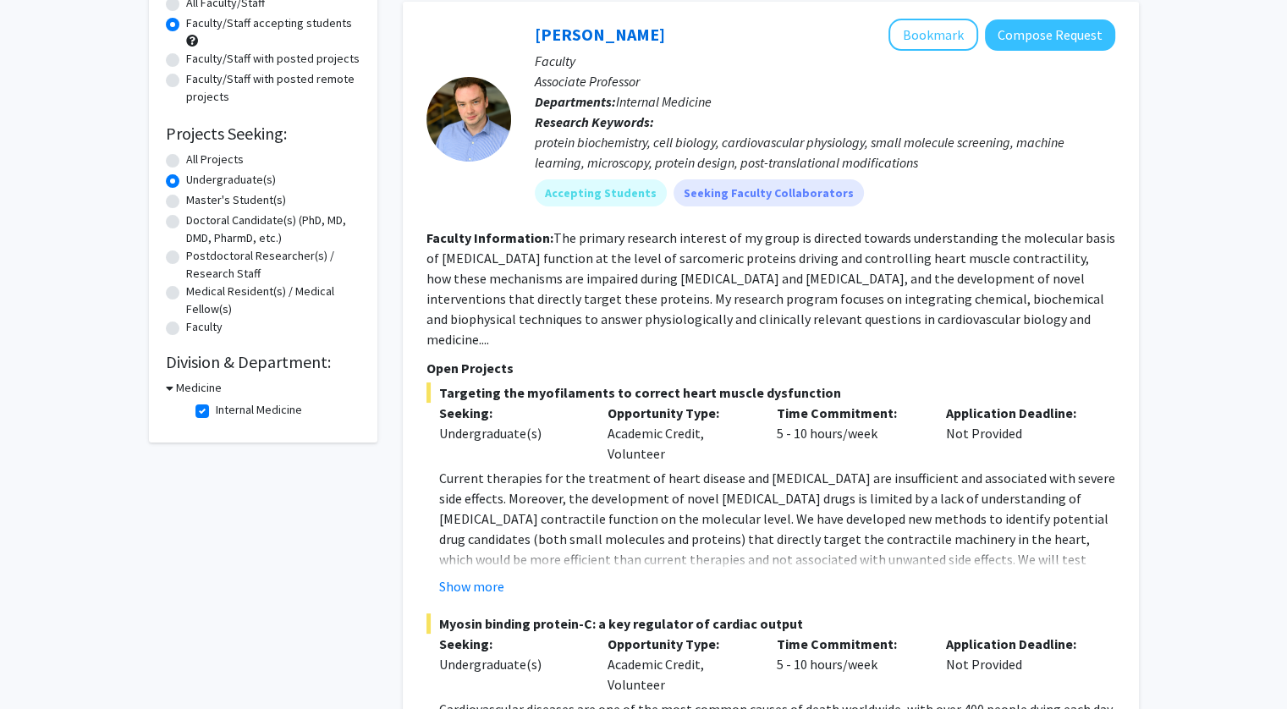
scroll to position [254, 0]
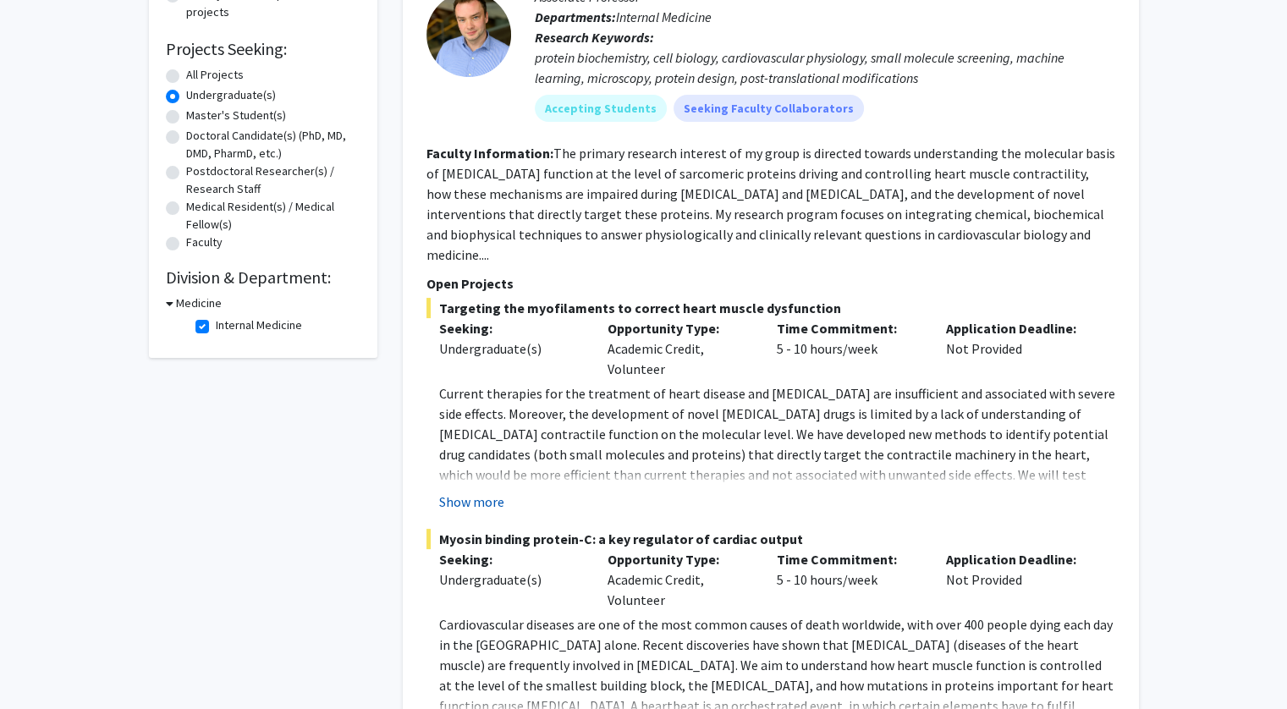
click at [483, 492] on button "Show more" at bounding box center [471, 502] width 65 height 20
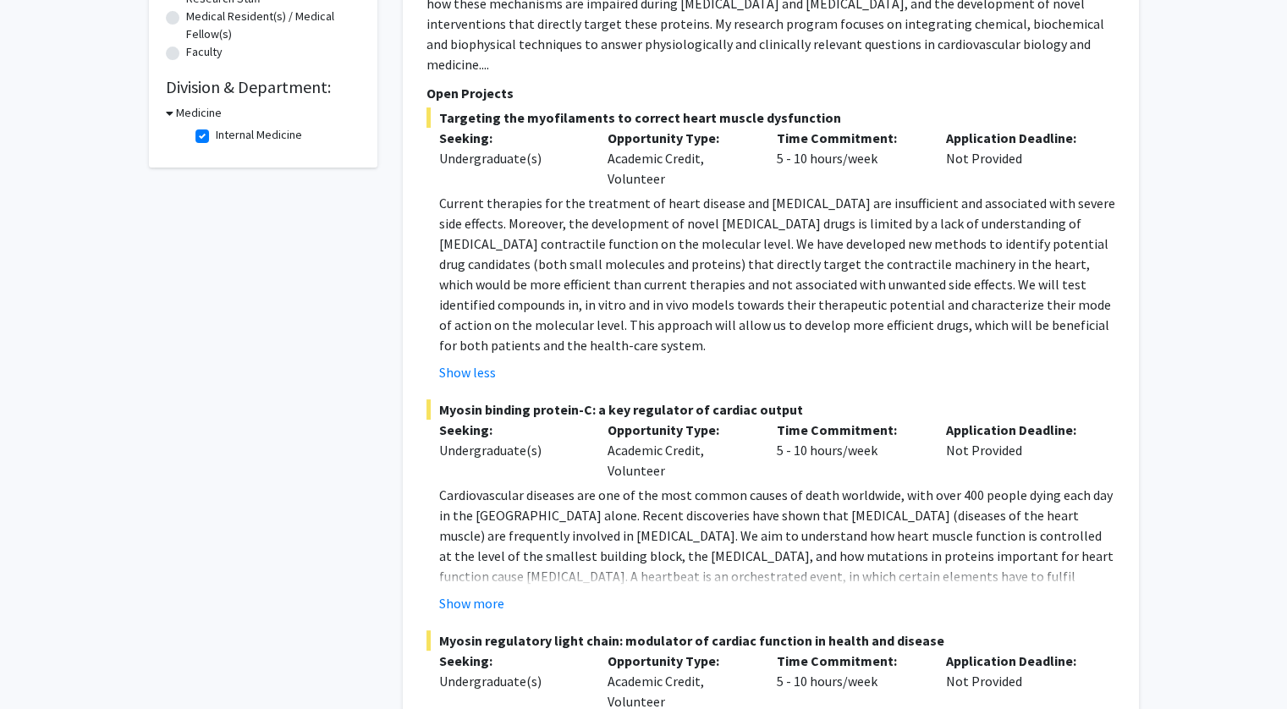
scroll to position [0, 0]
